Goal: Transaction & Acquisition: Subscribe to service/newsletter

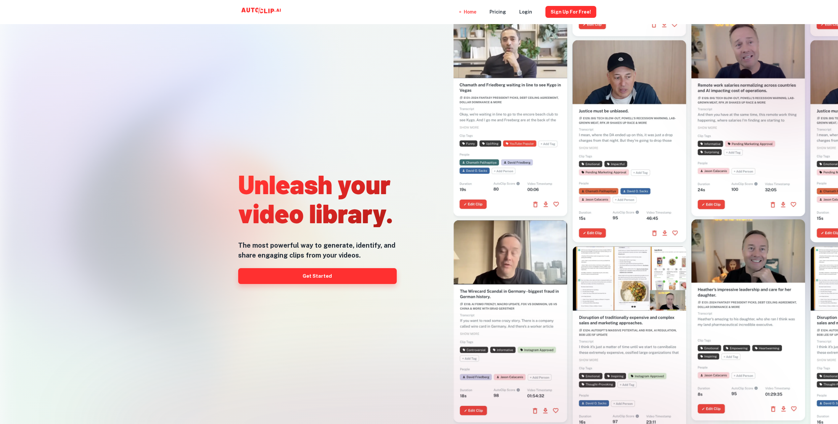
click at [348, 277] on link "Get Started" at bounding box center [317, 276] width 159 height 16
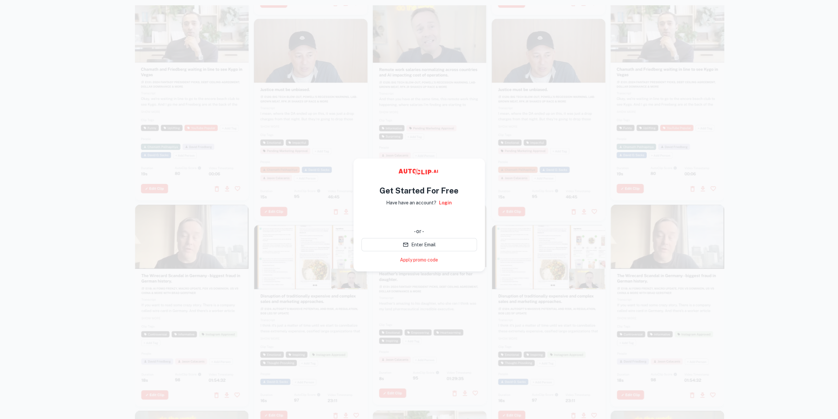
click at [92, 106] on div at bounding box center [419, 214] width 838 height 419
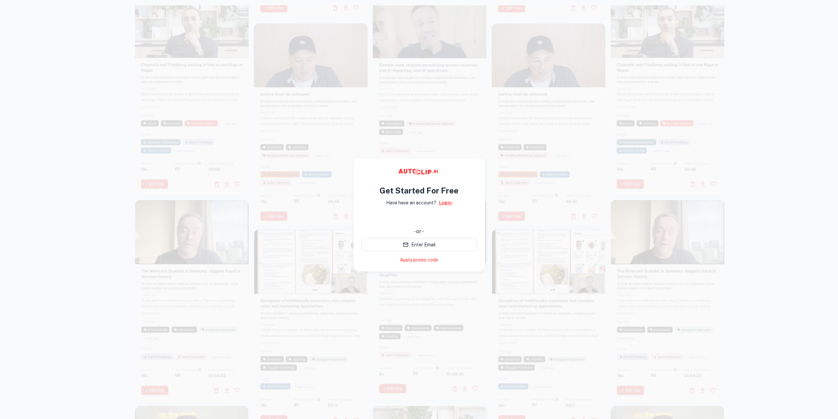
click at [444, 202] on link "Login" at bounding box center [445, 202] width 13 height 7
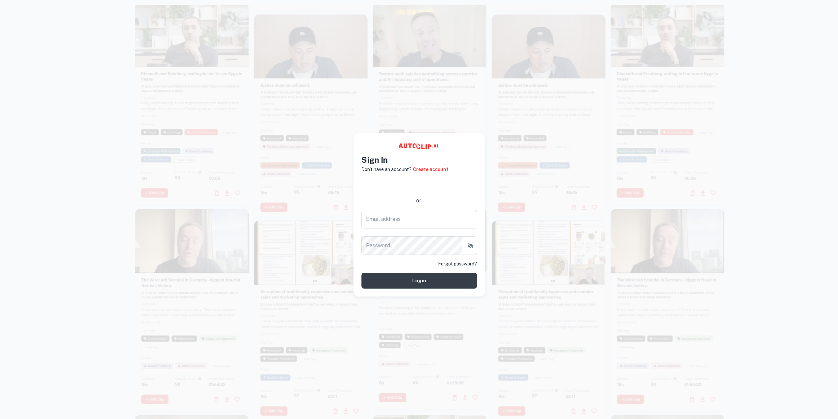
click at [477, 128] on div at bounding box center [430, 104] width 114 height 202
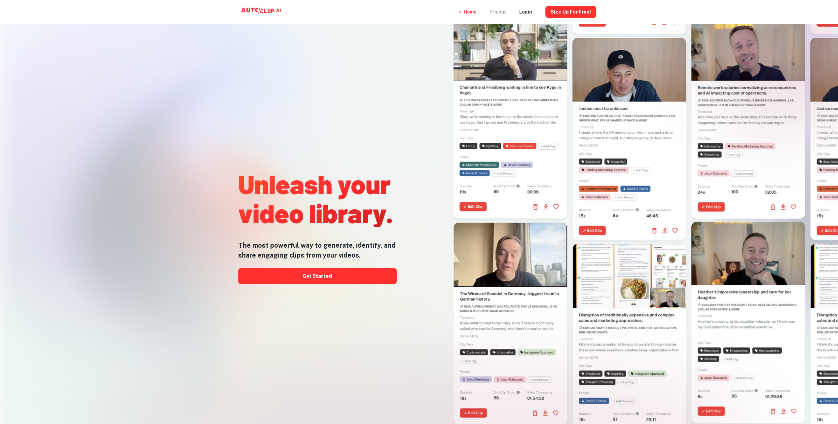
click at [504, 13] on div "Pricing" at bounding box center [498, 12] width 17 height 24
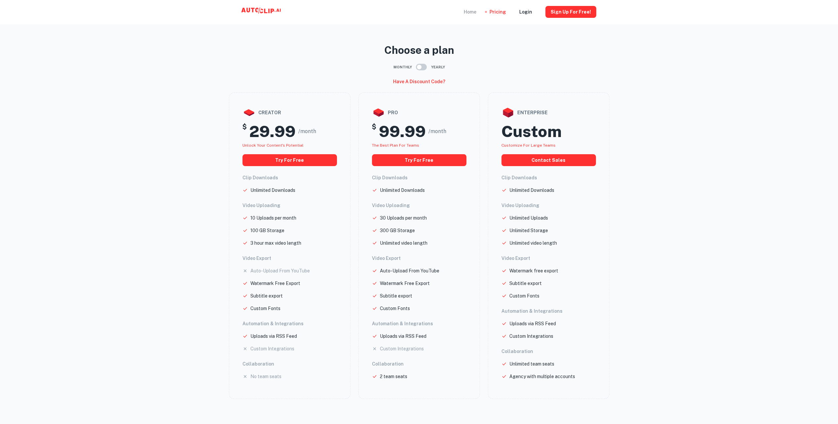
click at [476, 10] on div "Home" at bounding box center [470, 12] width 13 height 24
